Goal: Navigation & Orientation: Find specific page/section

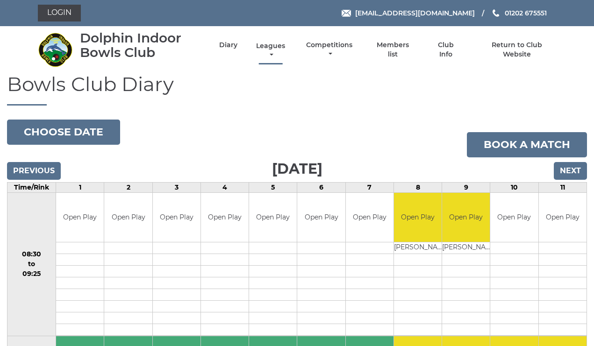
click at [281, 51] on link "Leagues" at bounding box center [271, 51] width 34 height 18
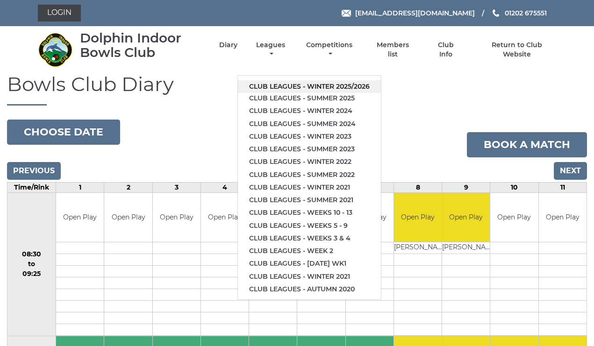
click at [290, 80] on link "Club leagues - Winter 2025/2026" at bounding box center [309, 86] width 143 height 13
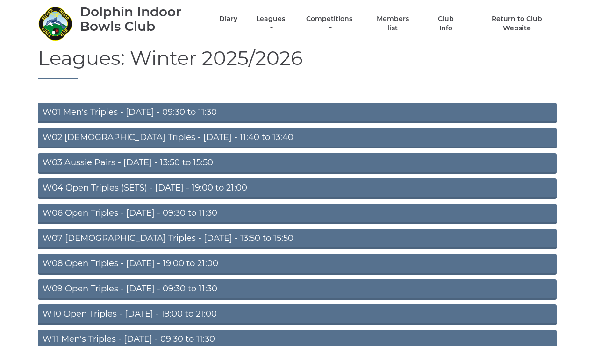
scroll to position [29, 0]
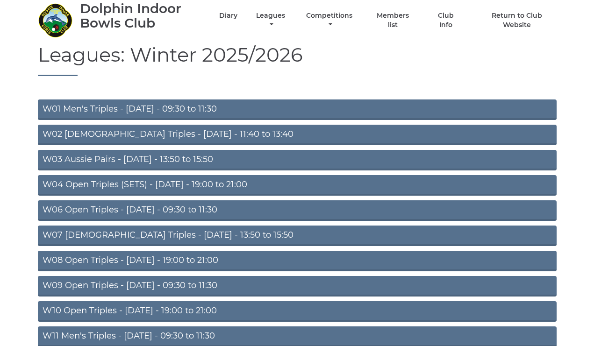
click at [192, 310] on link "W10 Open Triples - [DATE] - 19:00 to 21:00" at bounding box center [297, 311] width 518 height 21
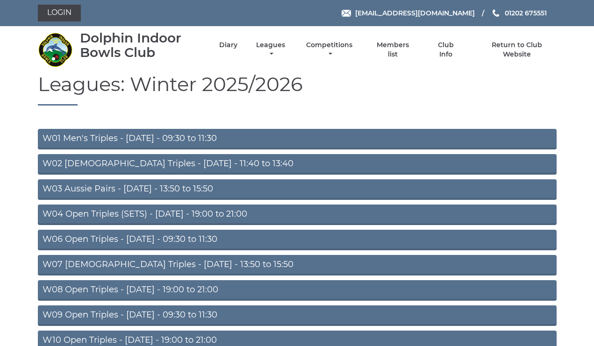
scroll to position [29, 0]
